Goal: Find specific page/section: Find specific page/section

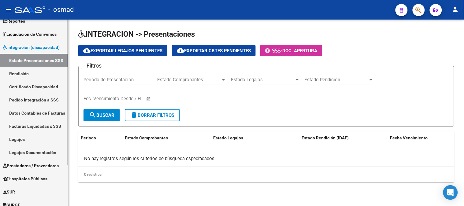
scroll to position [52, 0]
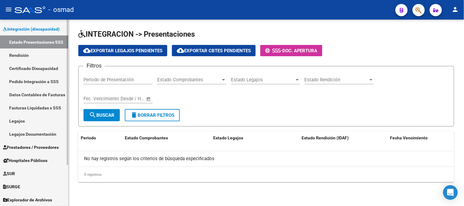
click at [26, 145] on span "Prestadores / Proveedores" at bounding box center [31, 147] width 56 height 7
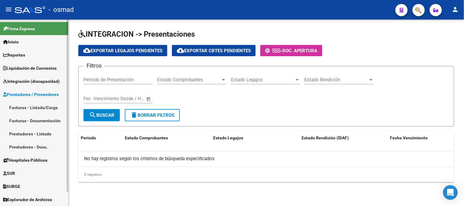
scroll to position [0, 0]
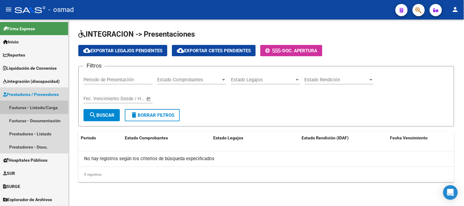
click at [32, 109] on link "Facturas - Listado/Carga" at bounding box center [34, 107] width 68 height 13
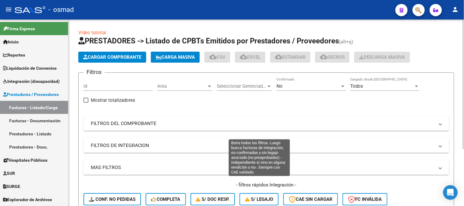
scroll to position [68, 0]
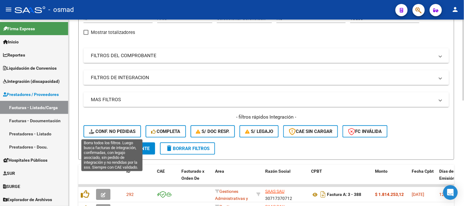
click at [117, 129] on span "Conf. no pedidas" at bounding box center [112, 132] width 47 height 6
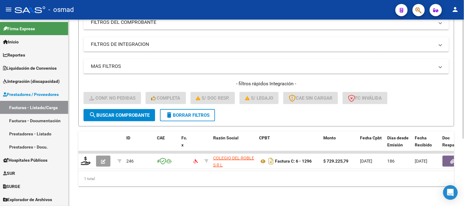
scroll to position [105, 0]
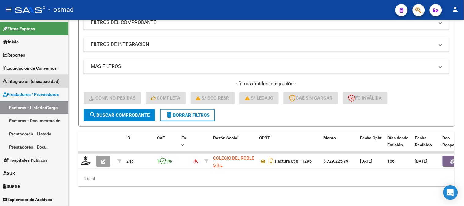
click at [24, 80] on span "Integración (discapacidad)" at bounding box center [31, 81] width 57 height 7
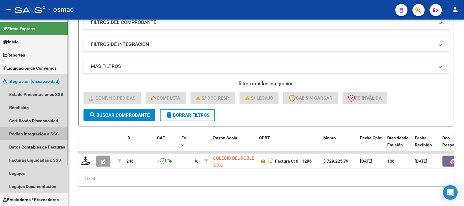
click at [31, 133] on link "Pedido Integración a SSS" at bounding box center [34, 133] width 68 height 13
